Goal: Information Seeking & Learning: Learn about a topic

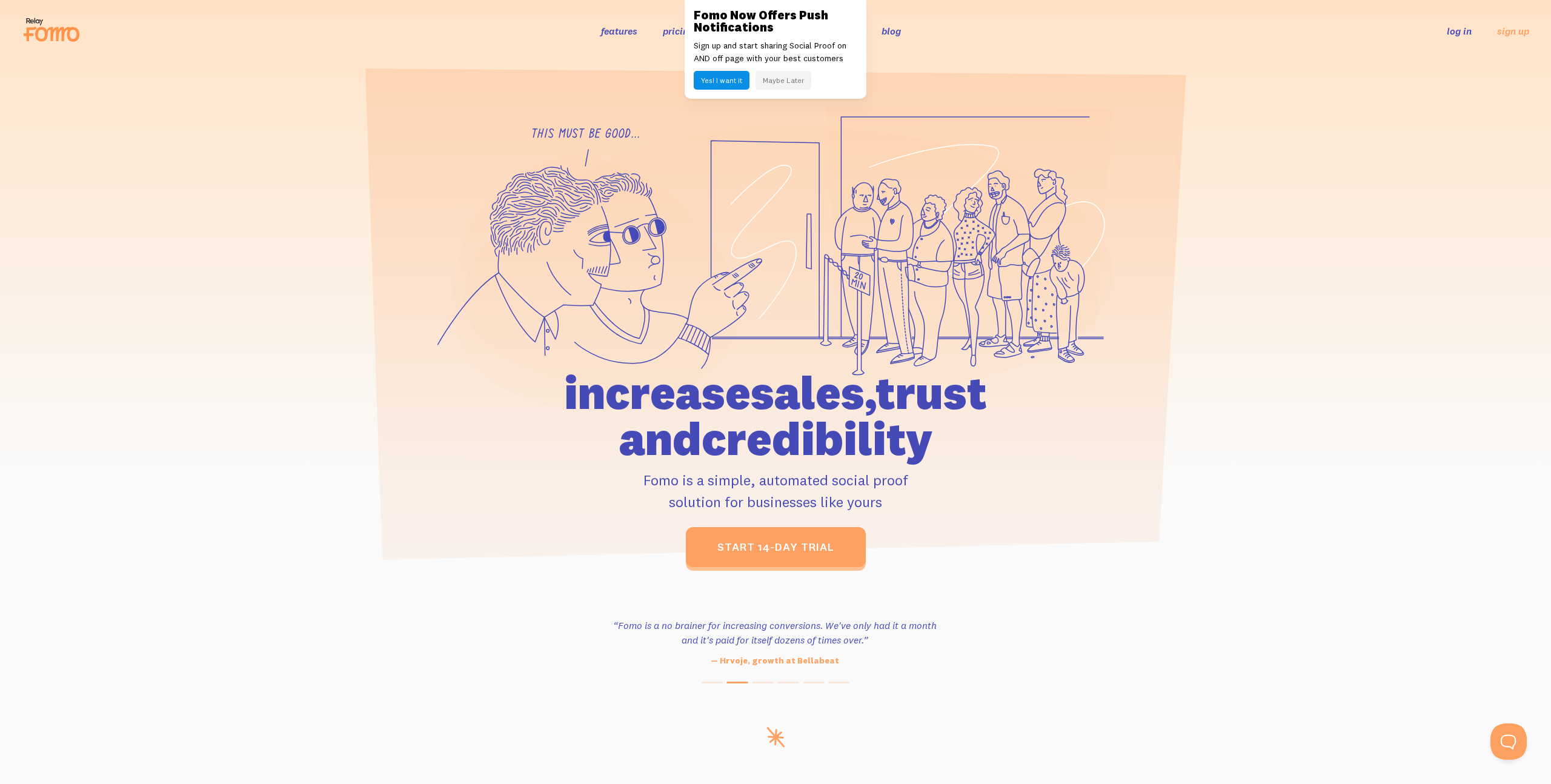
click at [210, 113] on div at bounding box center [776, 337] width 1551 height 462
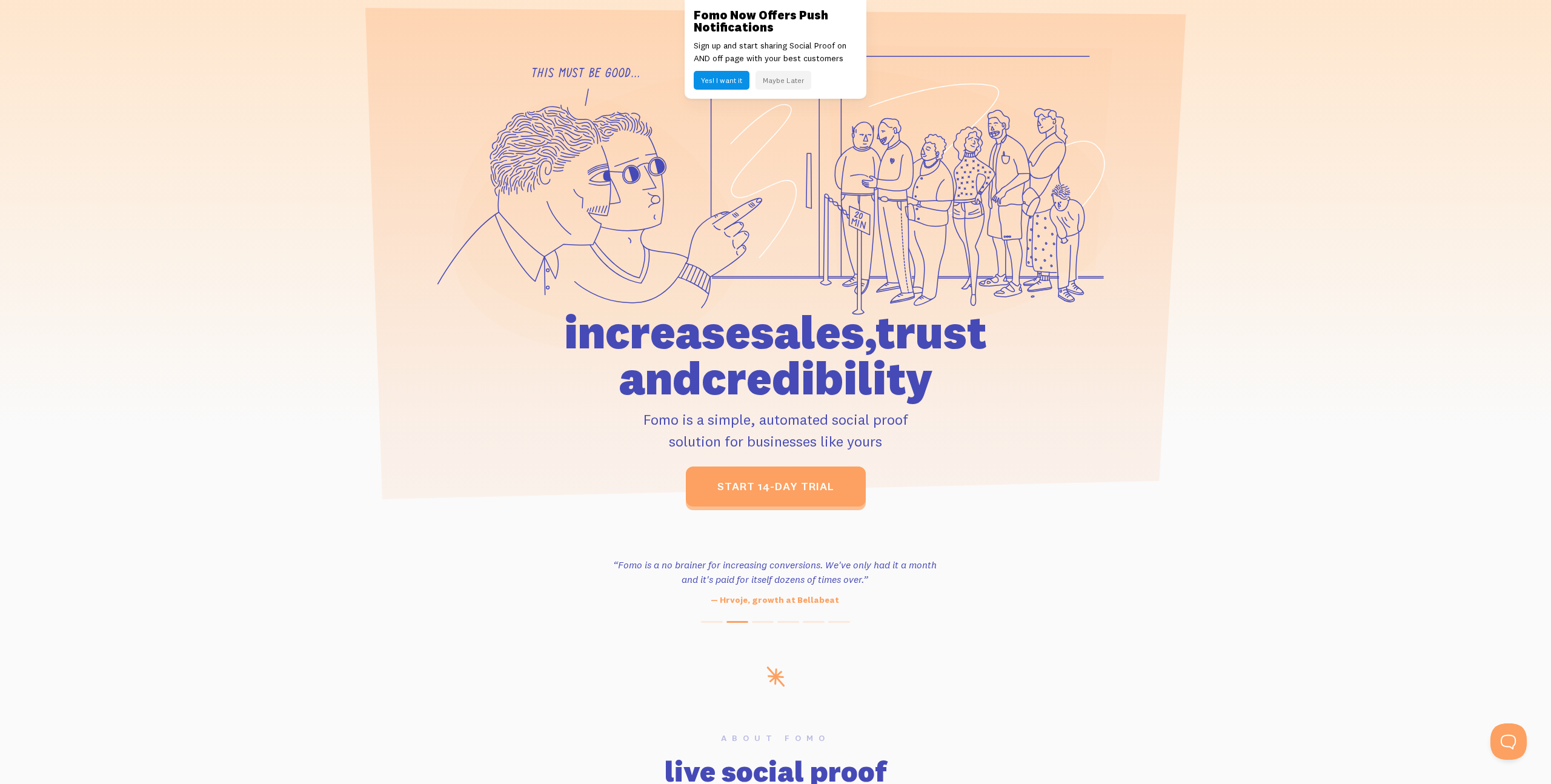
scroll to position [58, 0]
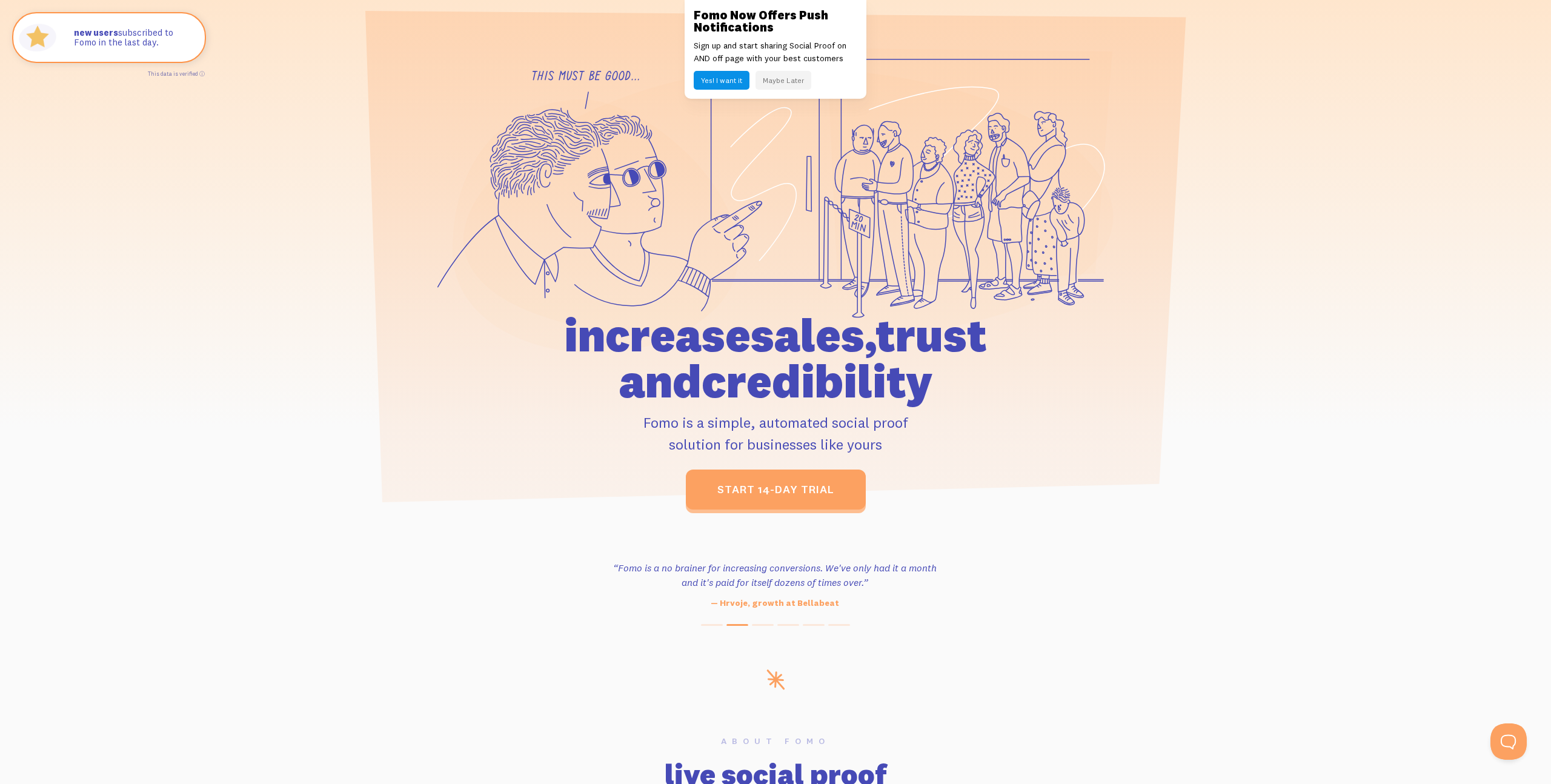
click at [789, 78] on button "Maybe Later" at bounding box center [783, 80] width 56 height 19
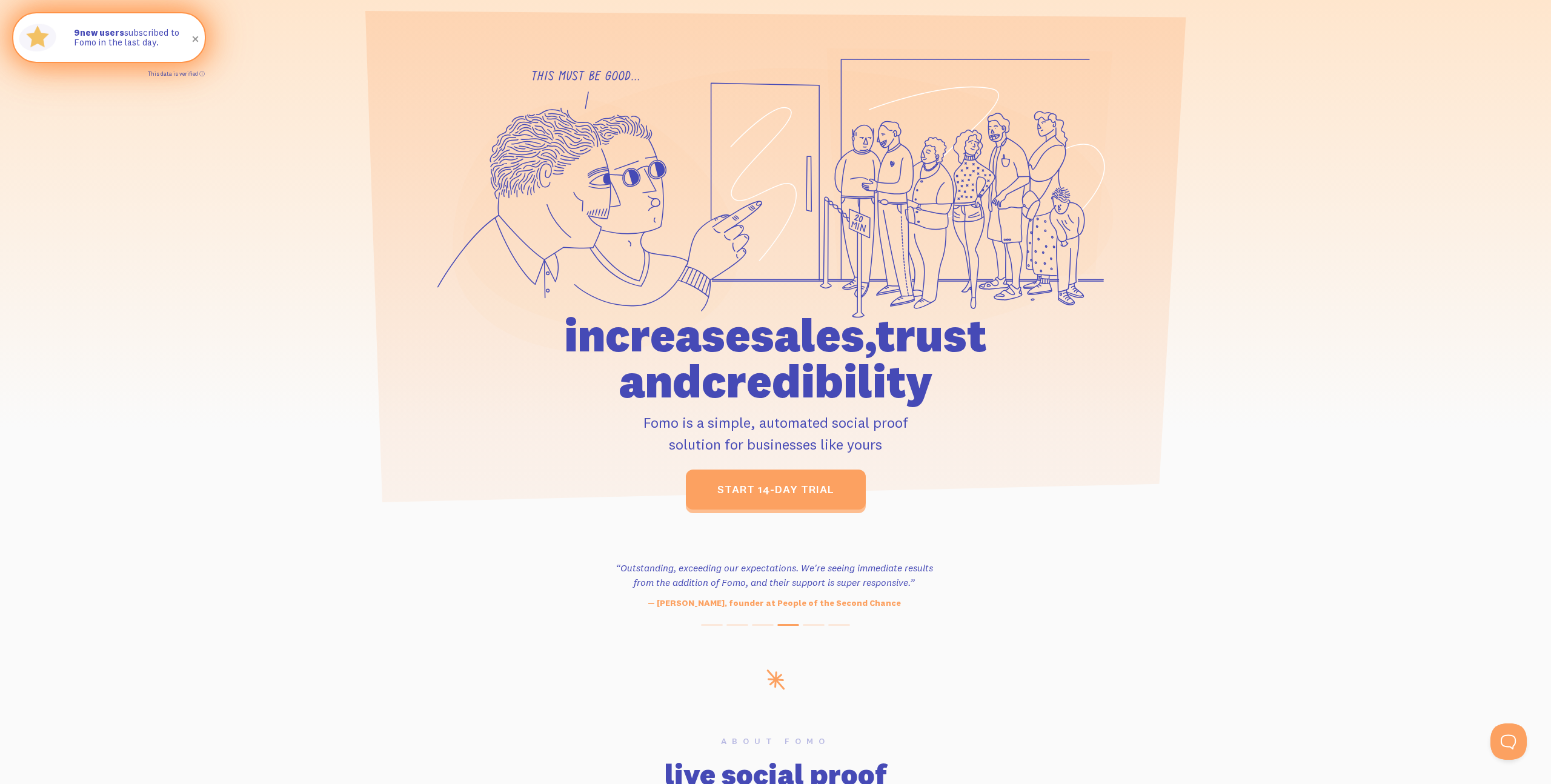
click at [202, 73] on link "This data is verified ⓘ" at bounding box center [176, 73] width 57 height 7
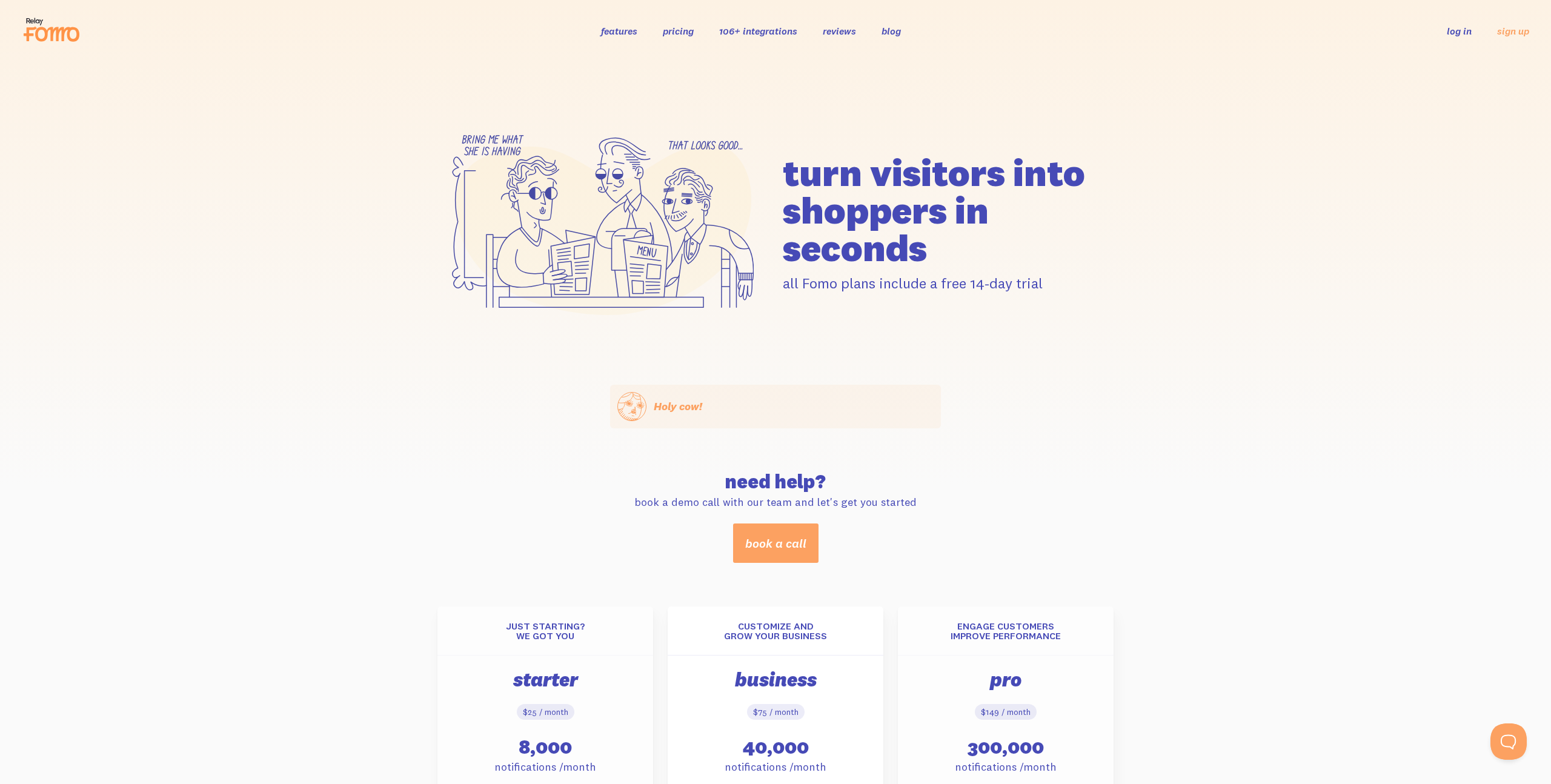
click at [680, 31] on link "pricing" at bounding box center [678, 31] width 31 height 12
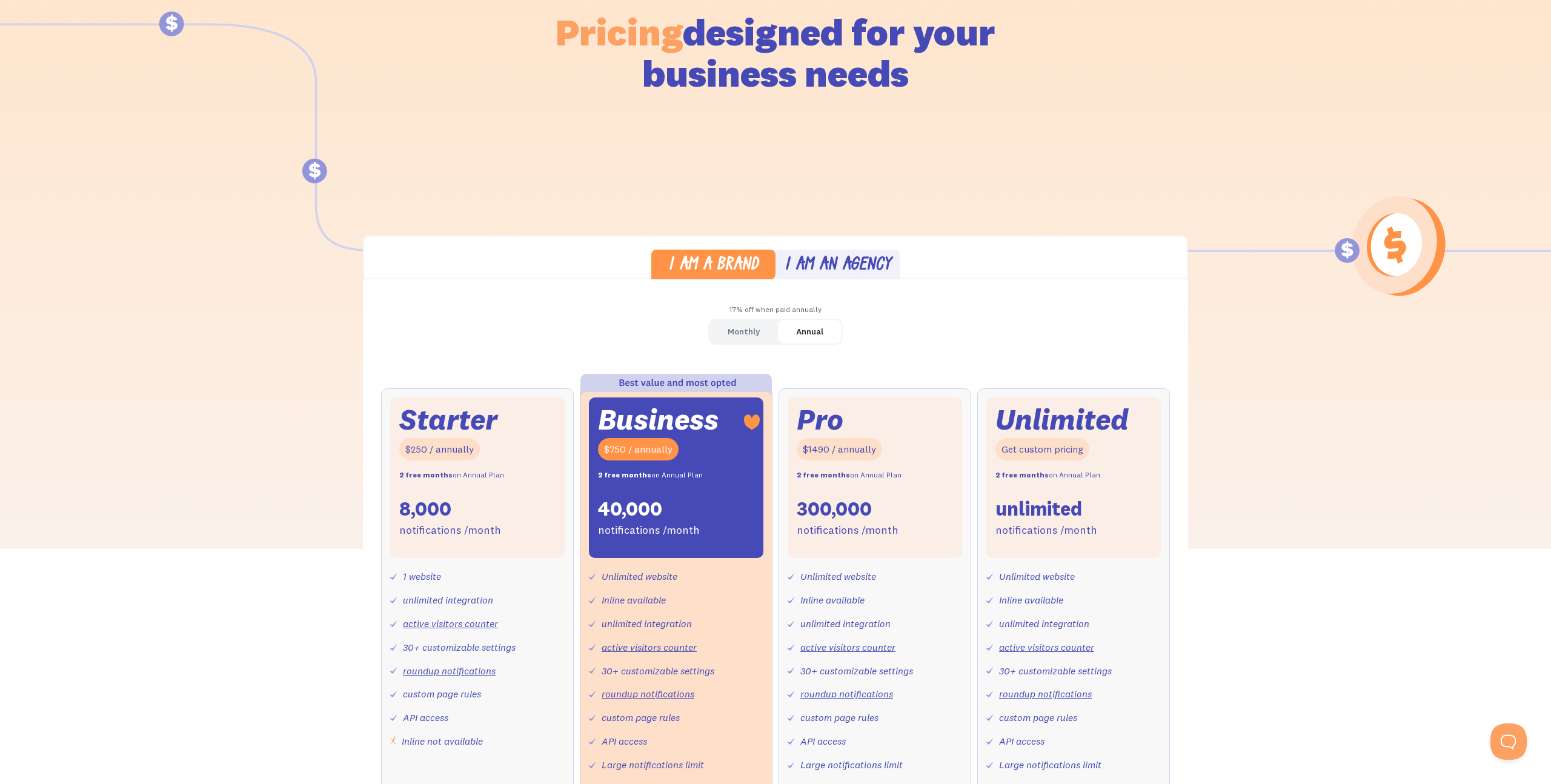
scroll to position [176, 0]
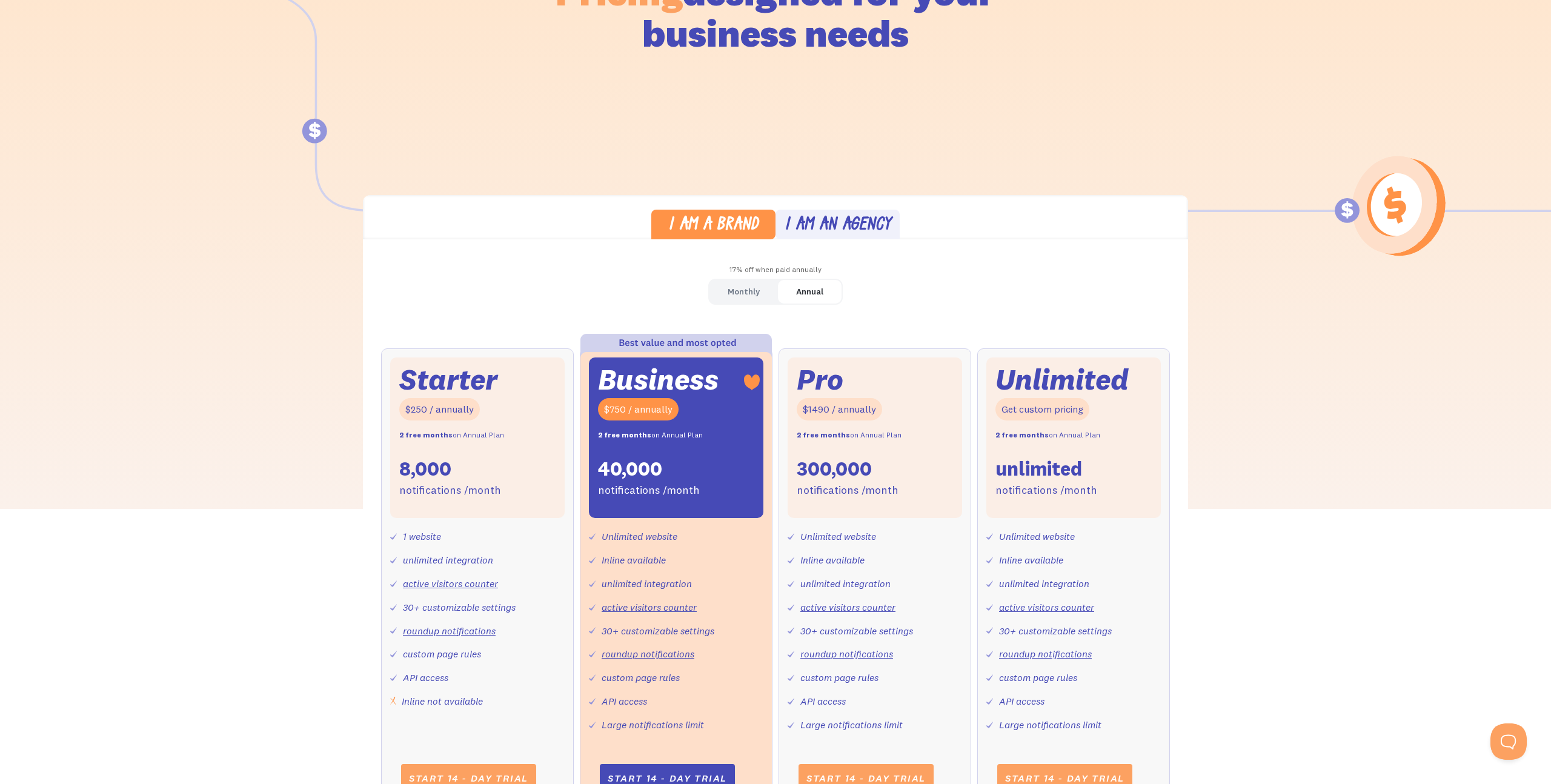
drag, startPoint x: 743, startPoint y: 289, endPoint x: 667, endPoint y: 306, distance: 77.9
click at [743, 289] on div "Monthly" at bounding box center [743, 291] width 32 height 18
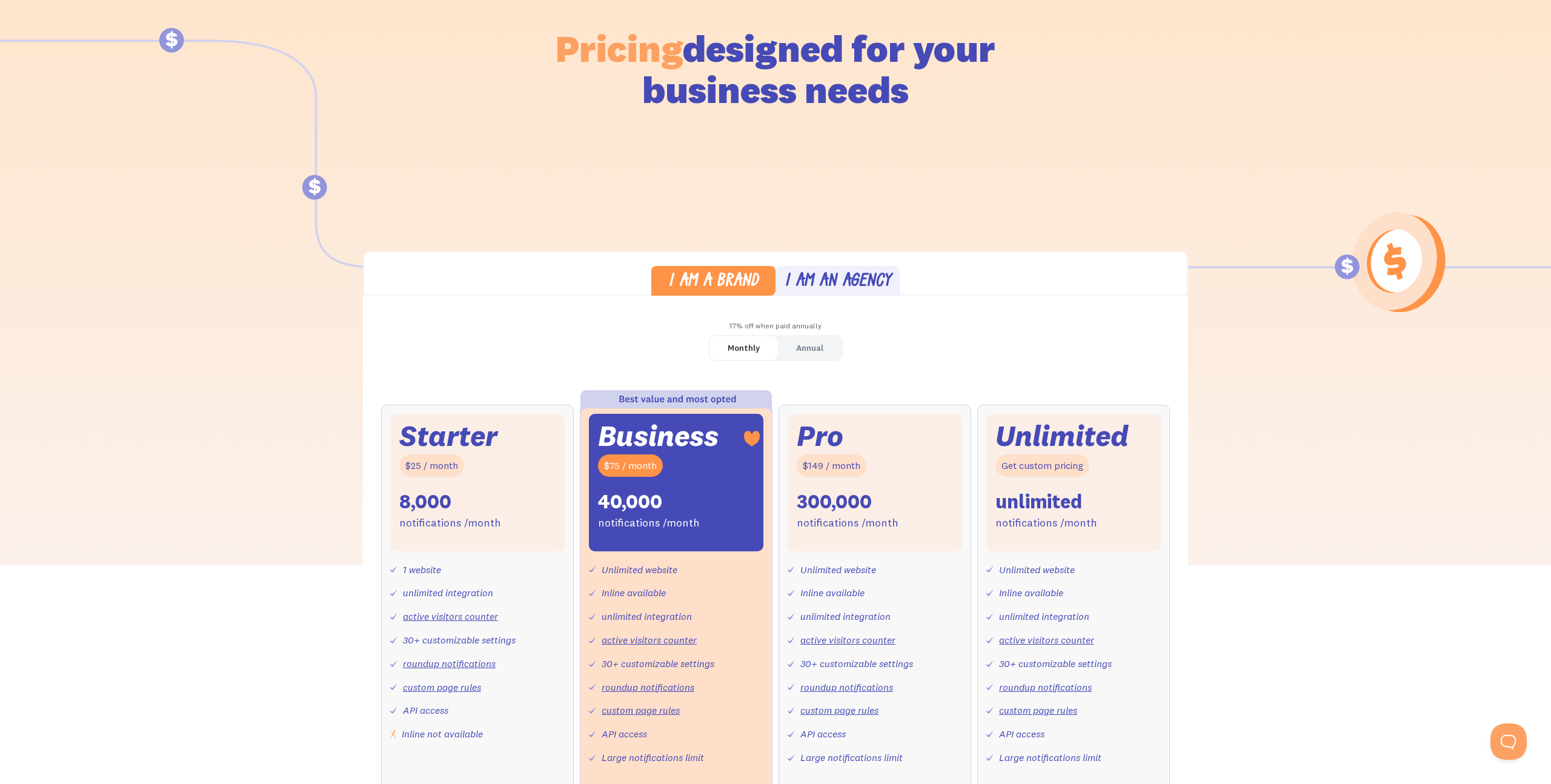
scroll to position [119, 0]
click at [861, 279] on div "I am an agency" at bounding box center [838, 283] width 107 height 18
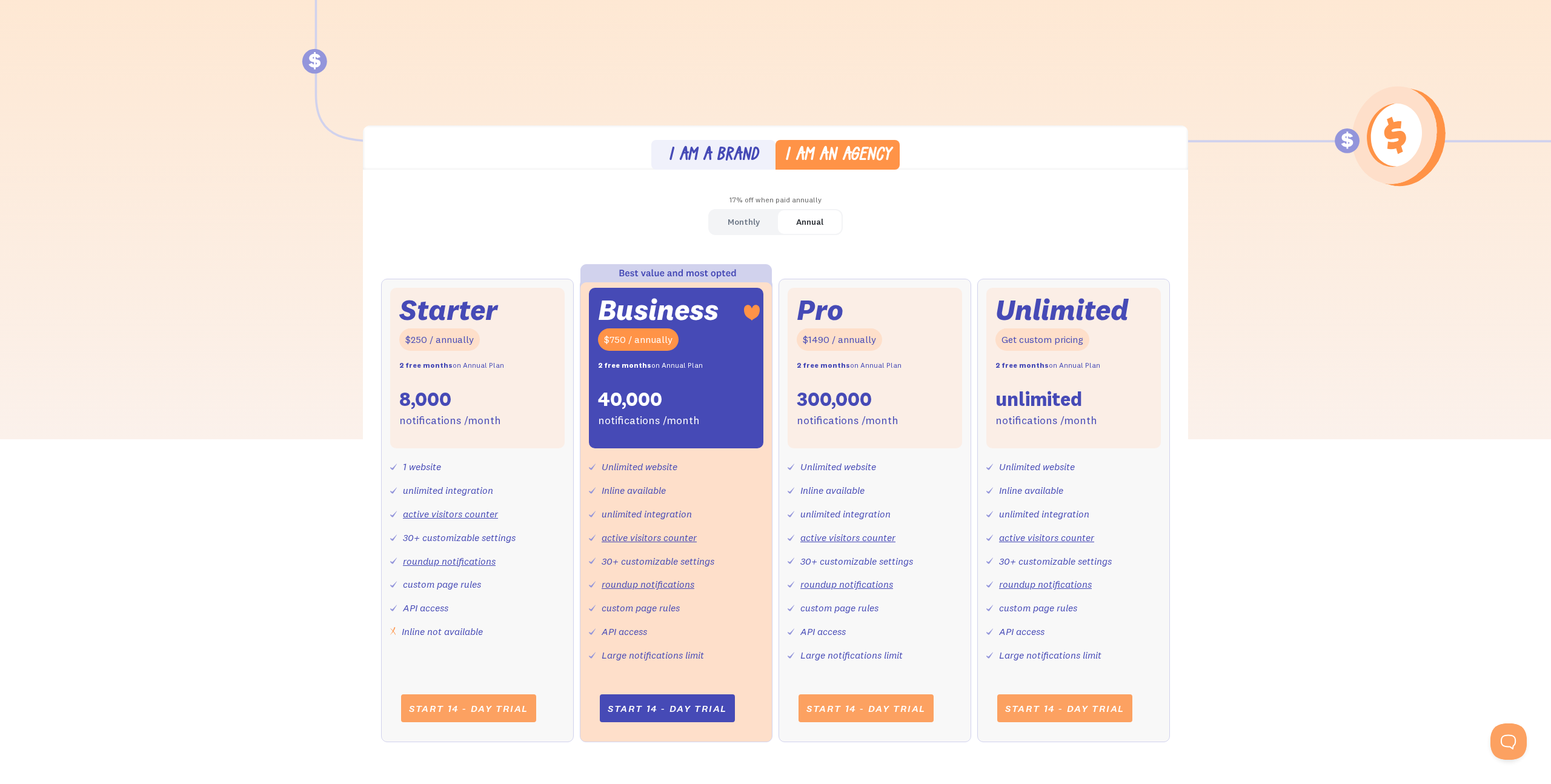
scroll to position [259, 0]
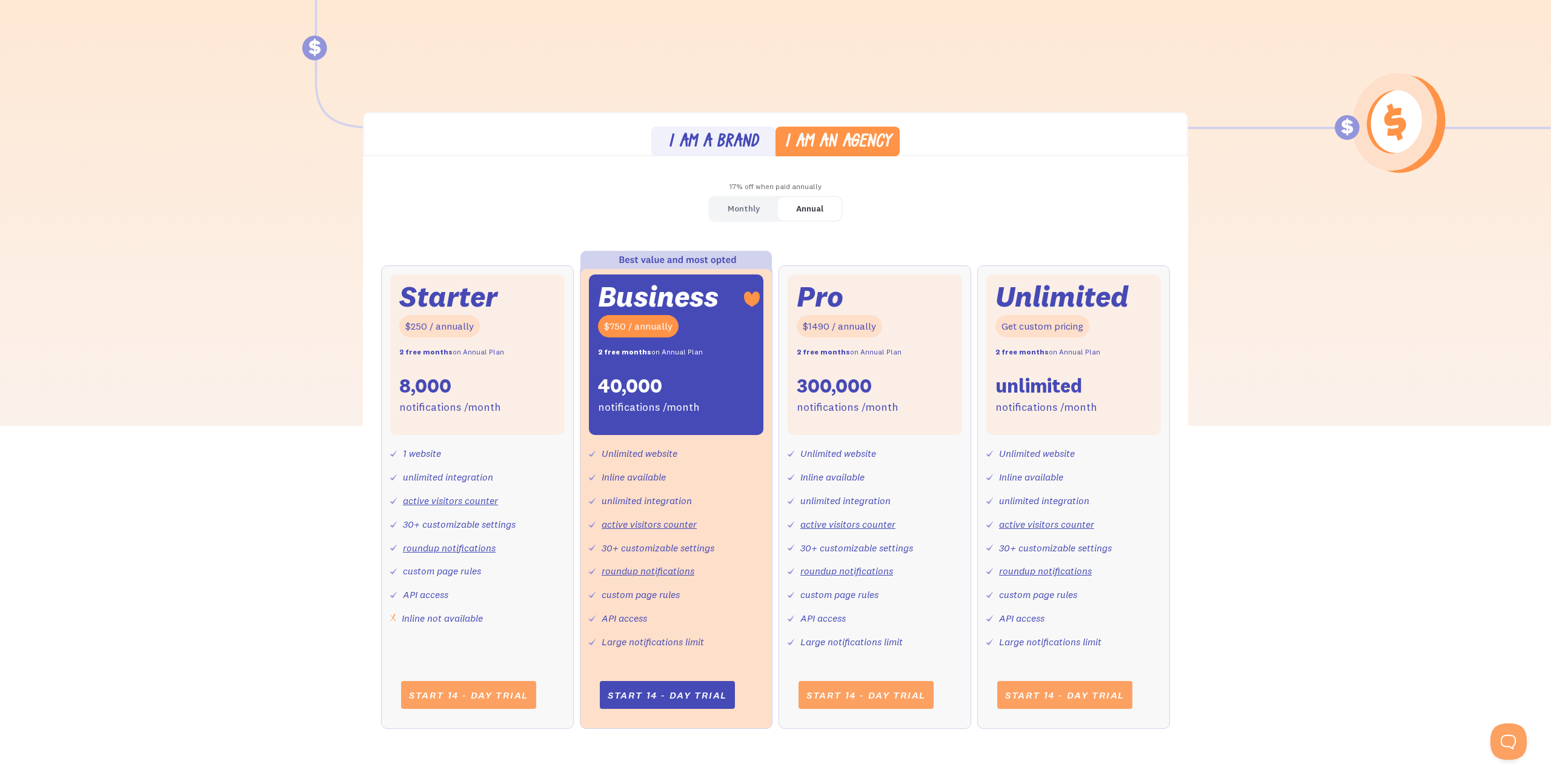
click at [760, 214] on link "Monthly" at bounding box center [744, 209] width 68 height 24
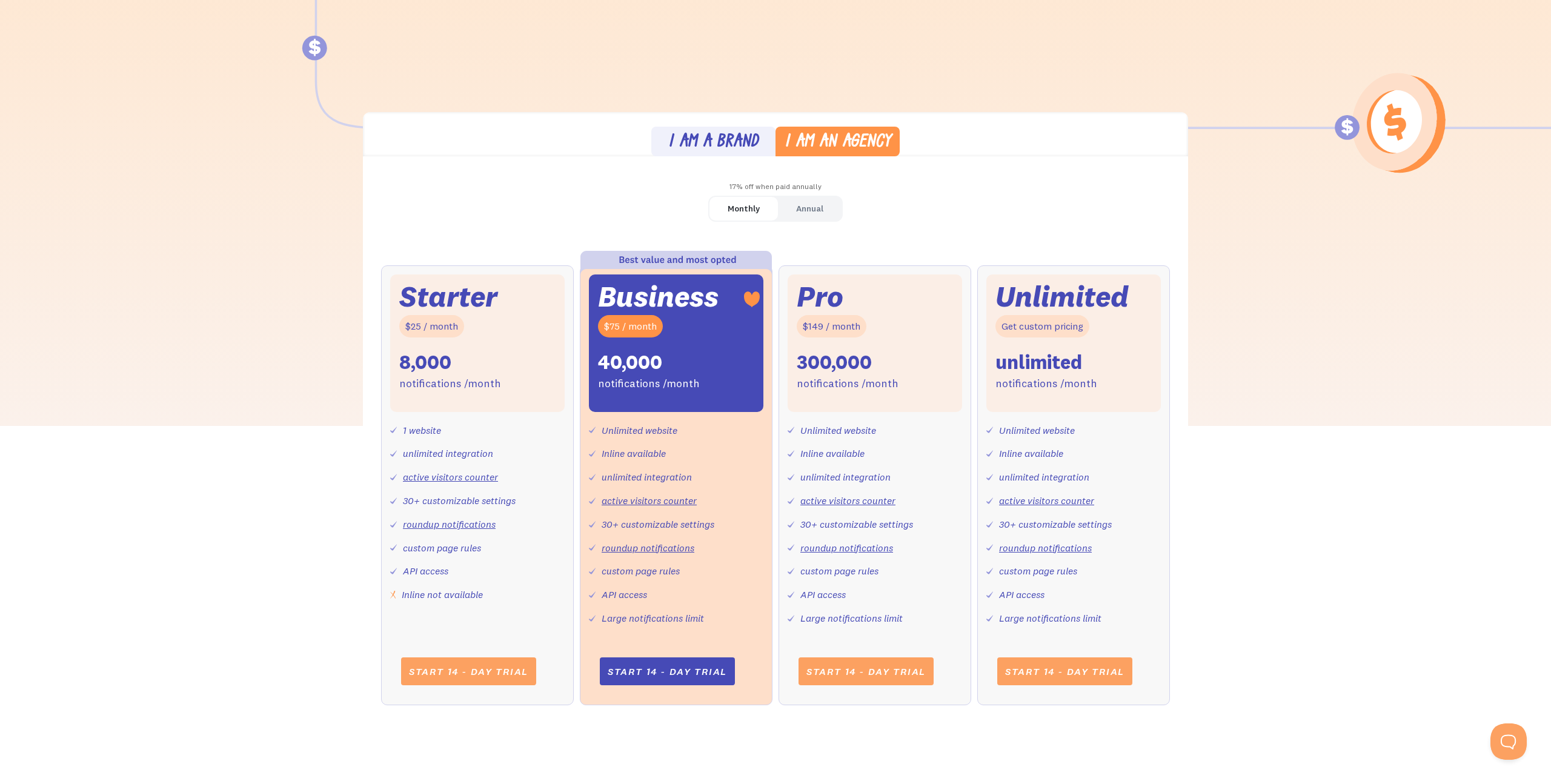
click at [726, 140] on div "I am a brand" at bounding box center [714, 142] width 91 height 18
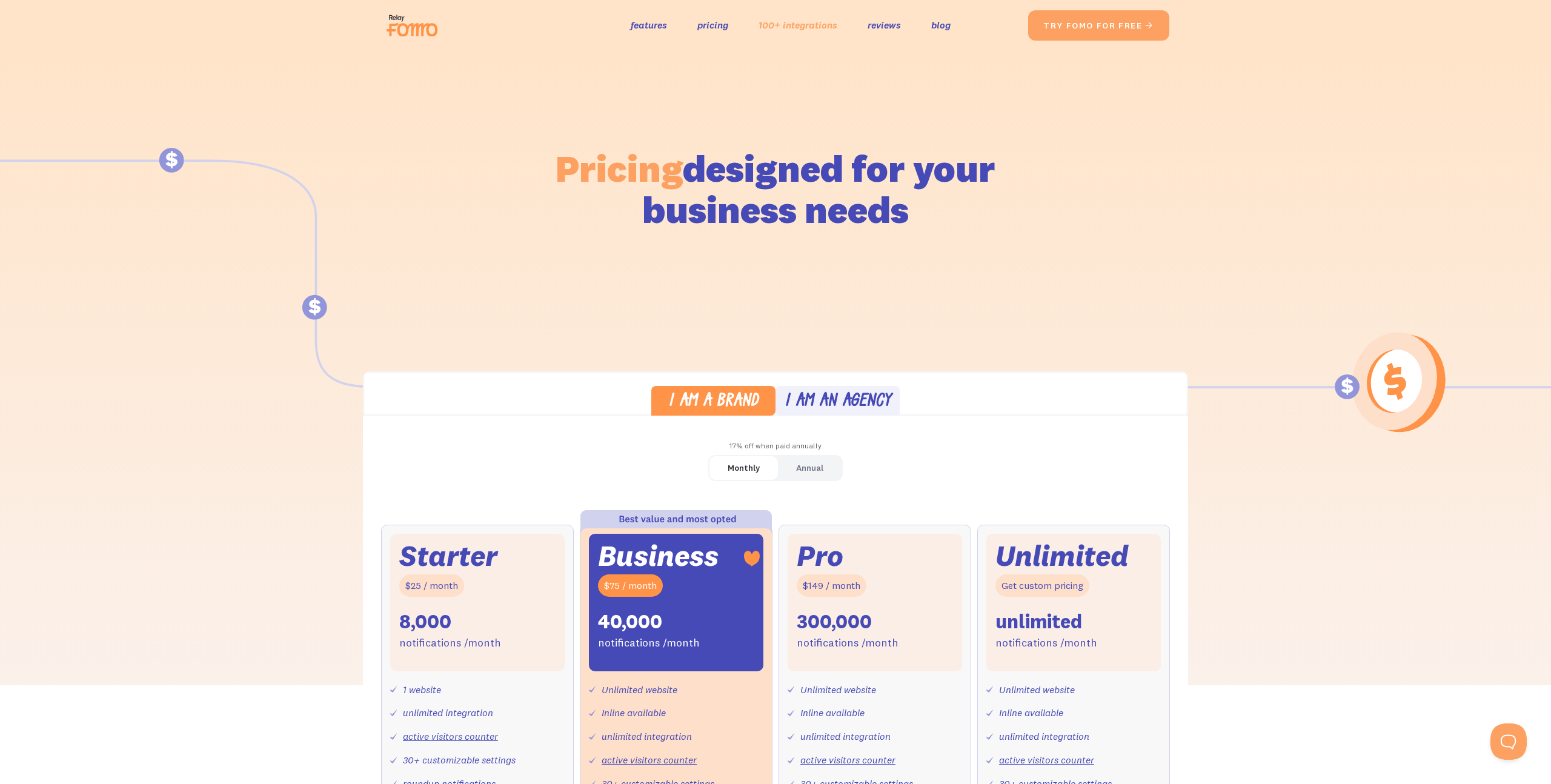
click at [795, 22] on link "100+ integrations" at bounding box center [798, 25] width 79 height 18
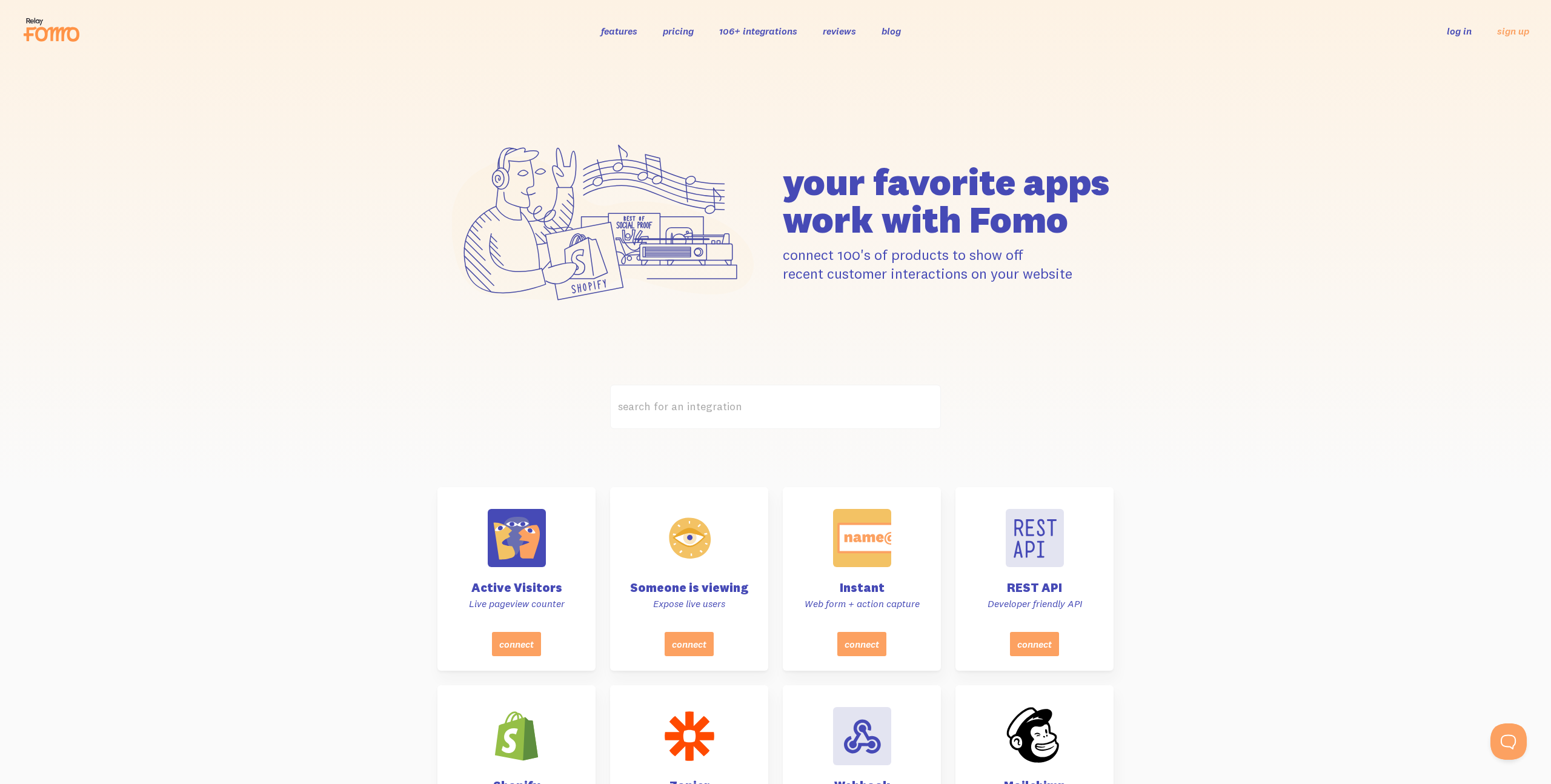
click at [631, 29] on link "features" at bounding box center [619, 31] width 36 height 12
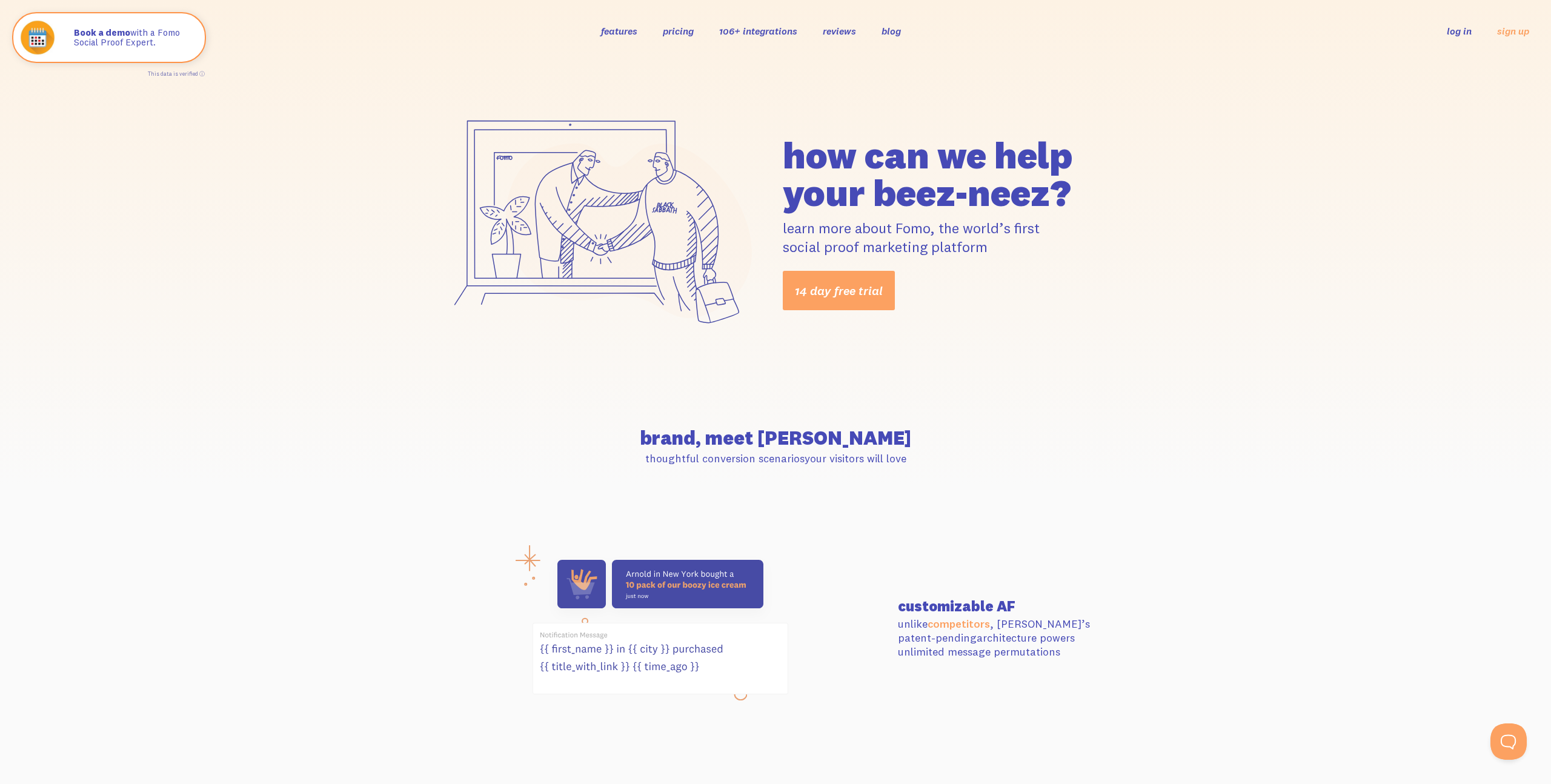
click at [769, 31] on link "106+ integrations" at bounding box center [758, 31] width 78 height 12
